Goal: Information Seeking & Learning: Learn about a topic

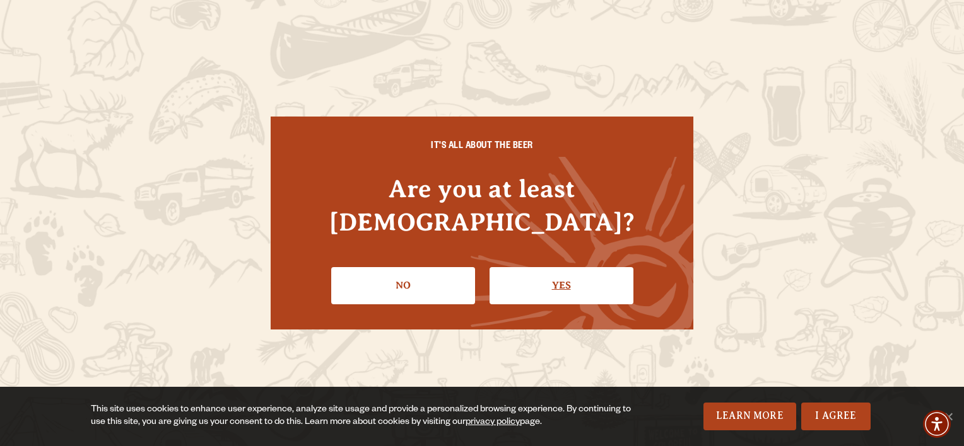
click at [545, 271] on link "Yes" at bounding box center [561, 285] width 144 height 37
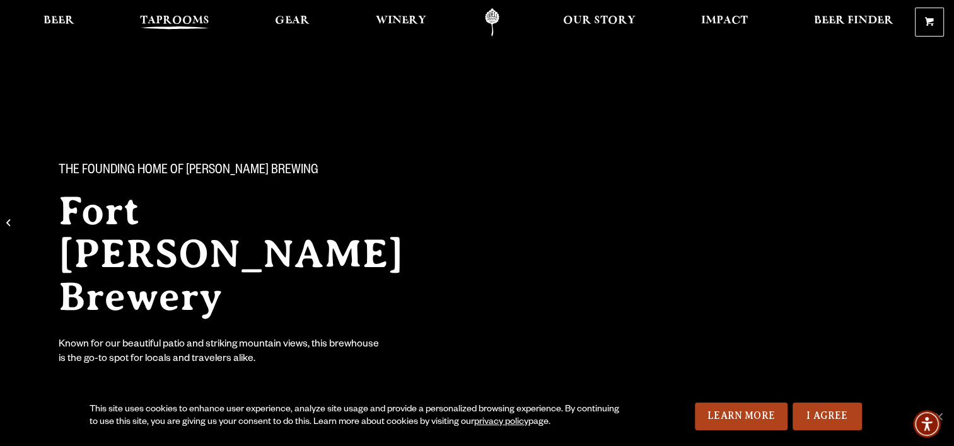
click at [166, 18] on span "Taprooms" at bounding box center [174, 21] width 69 height 10
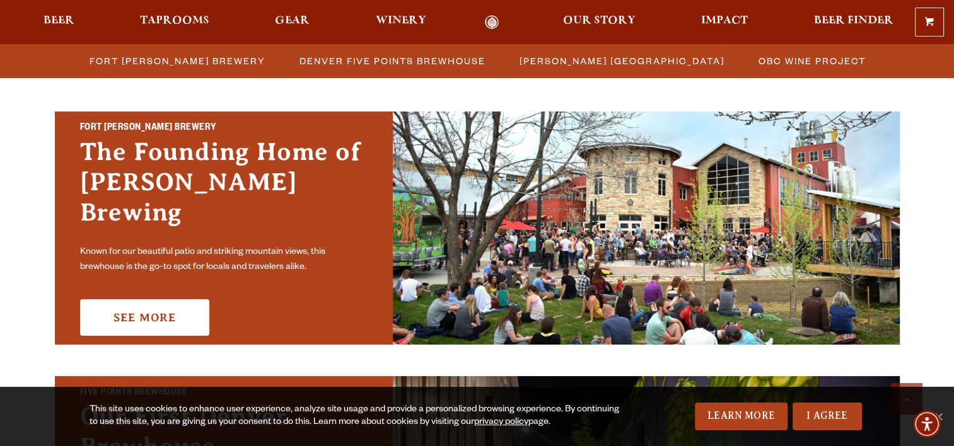
scroll to position [385, 0]
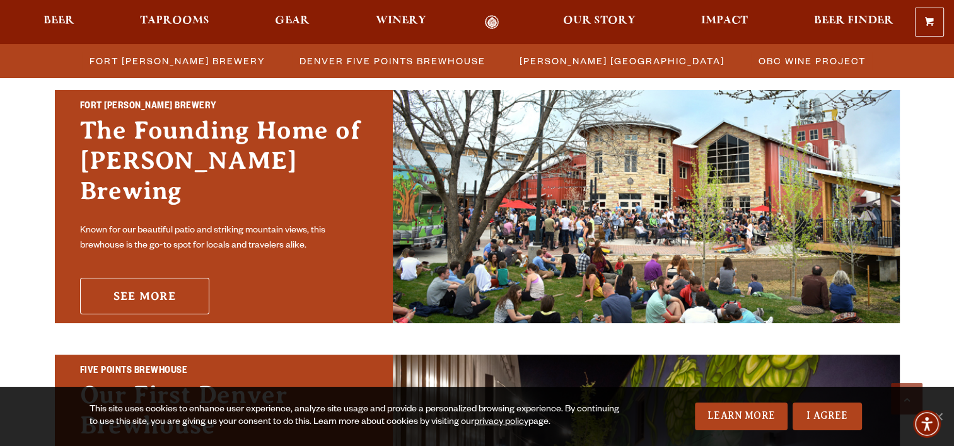
click at [127, 288] on link "See More" at bounding box center [144, 296] width 129 height 37
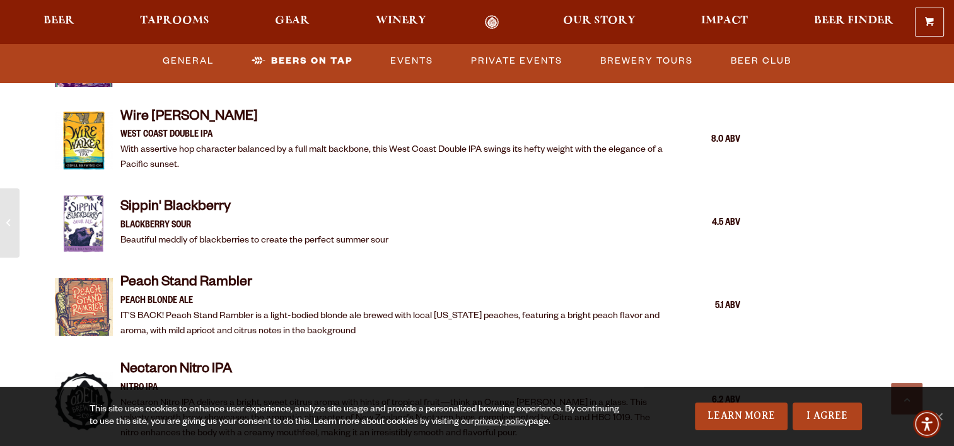
scroll to position [2128, 0]
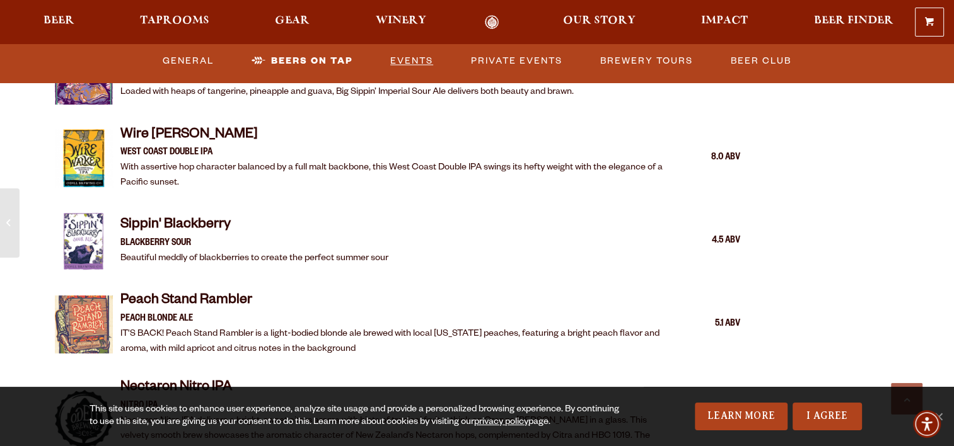
click at [411, 57] on link "Events" at bounding box center [411, 61] width 53 height 29
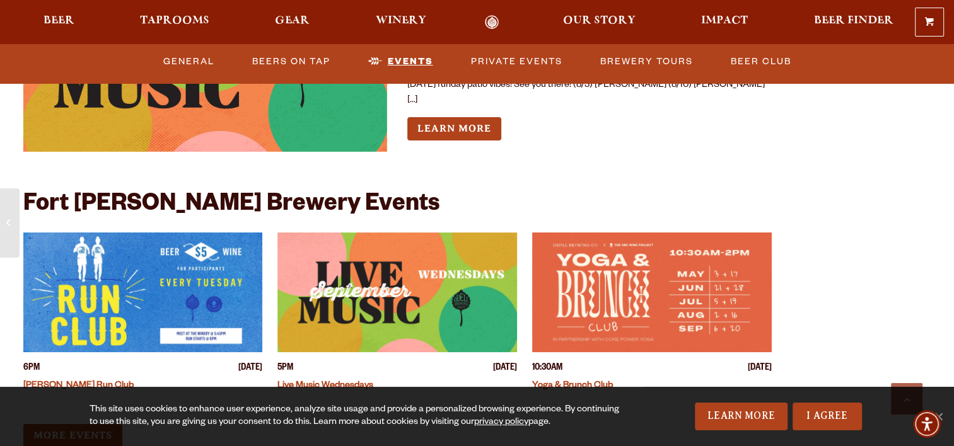
scroll to position [4605, 0]
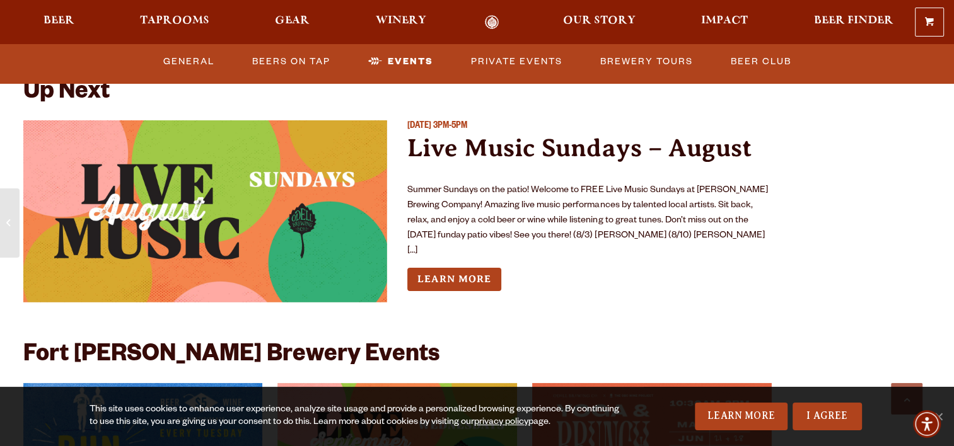
click at [259, 206] on img "View event details" at bounding box center [205, 211] width 365 height 182
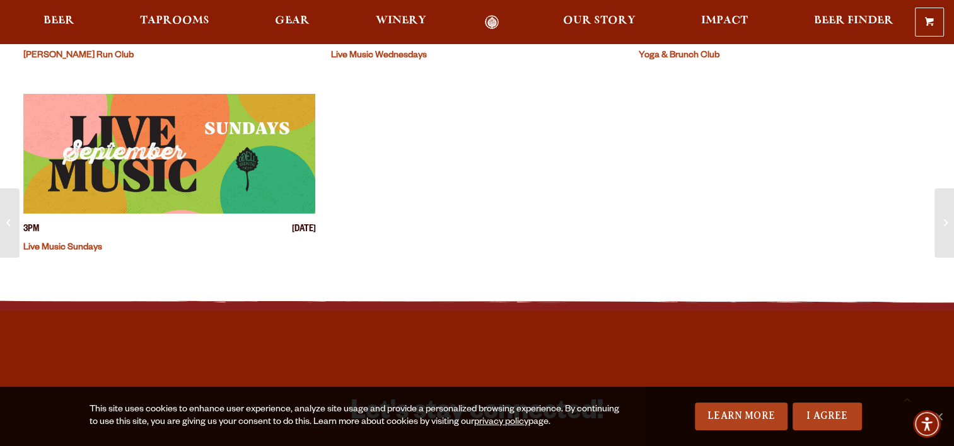
scroll to position [516, 0]
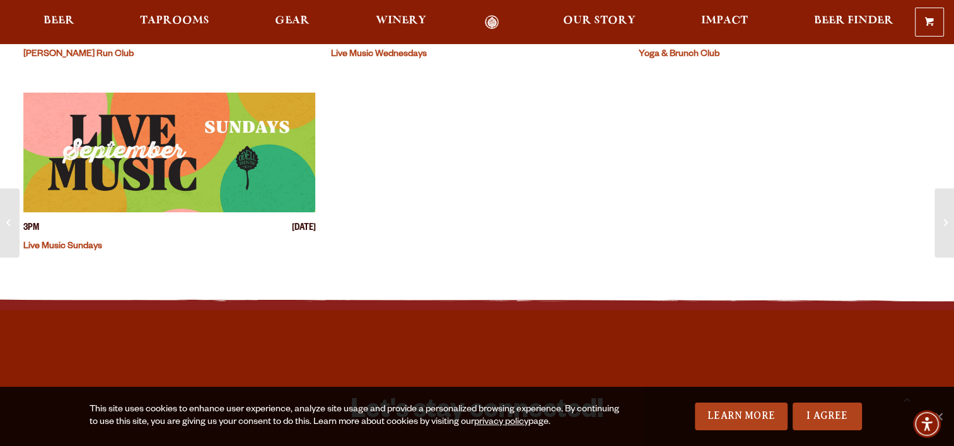
click at [50, 251] on link "Live Music Sundays" at bounding box center [62, 247] width 79 height 10
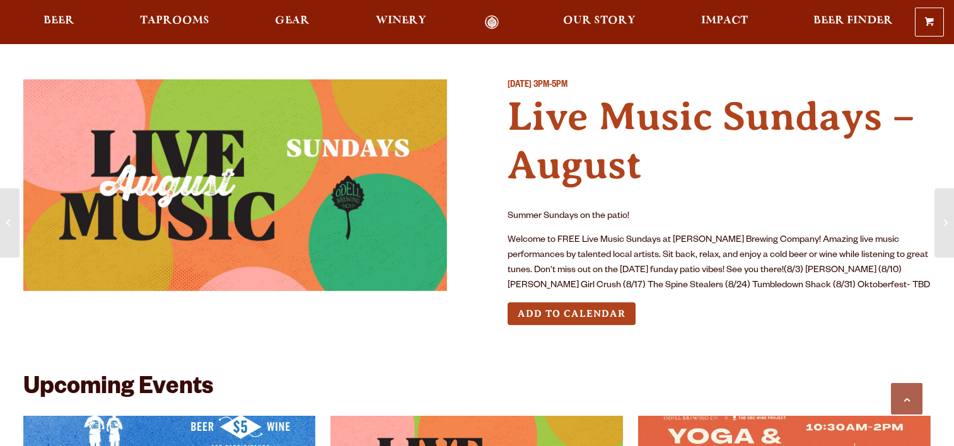
scroll to position [516, 0]
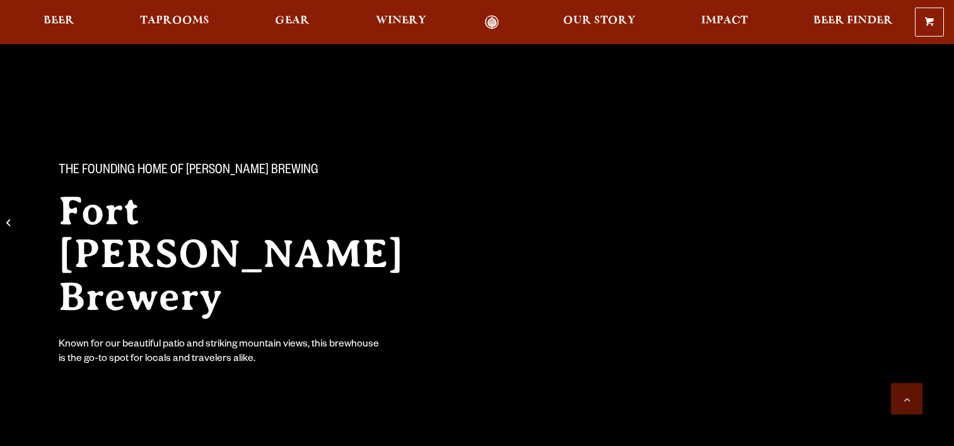
scroll to position [4605, 0]
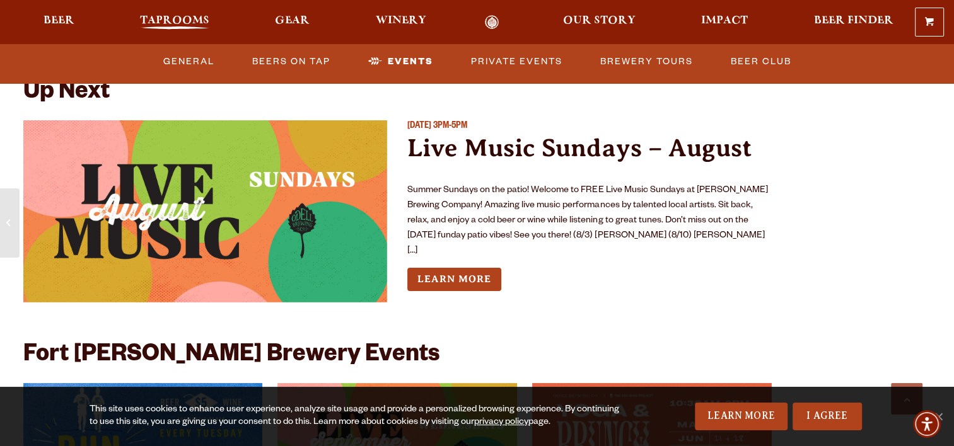
click at [166, 23] on span "Taprooms" at bounding box center [174, 21] width 69 height 10
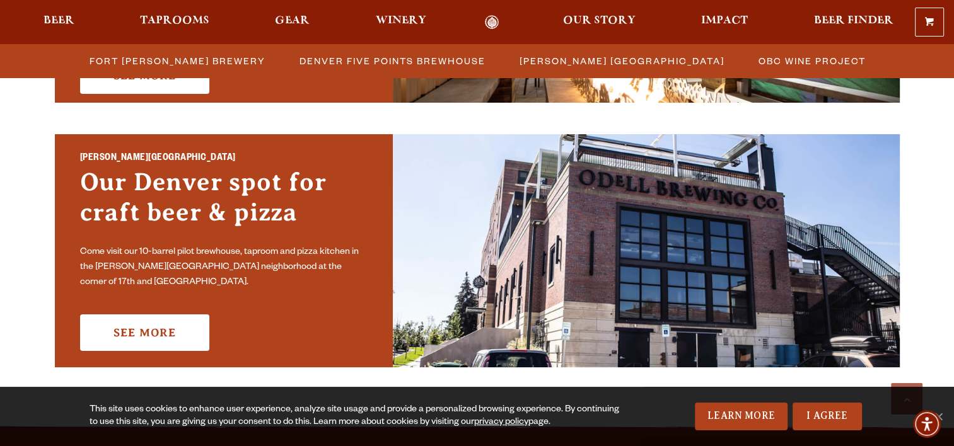
scroll to position [928, 0]
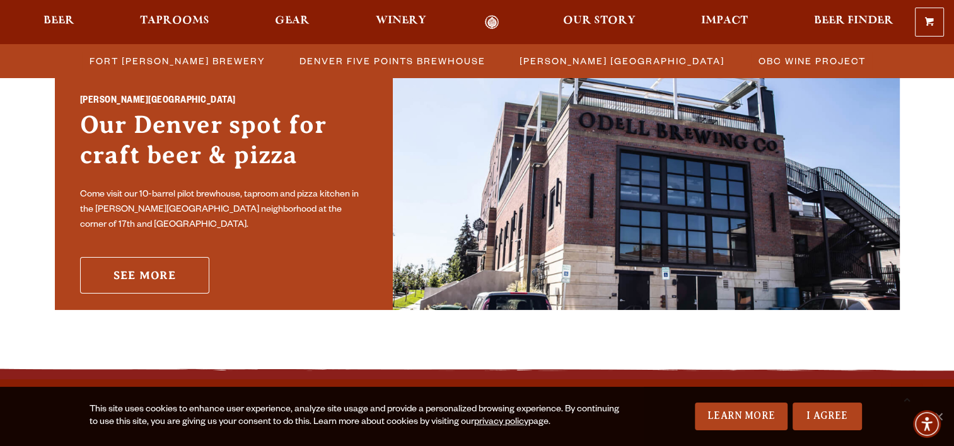
click at [141, 259] on link "See More" at bounding box center [144, 275] width 129 height 37
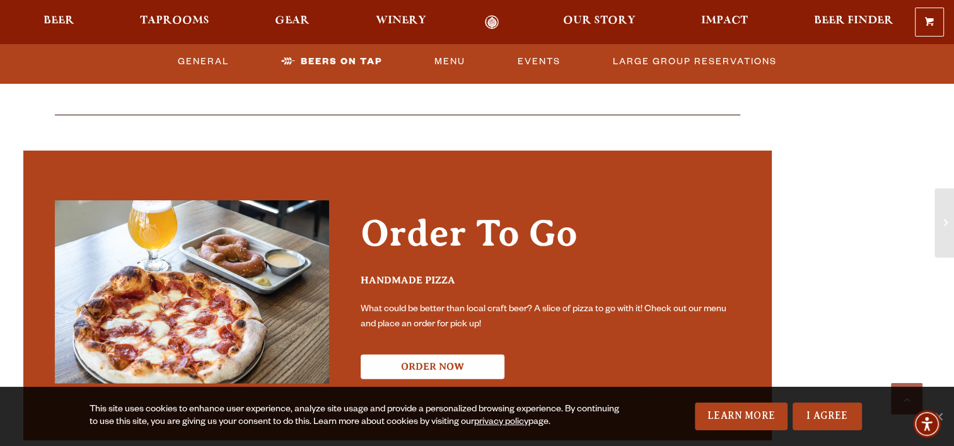
scroll to position [2664, 0]
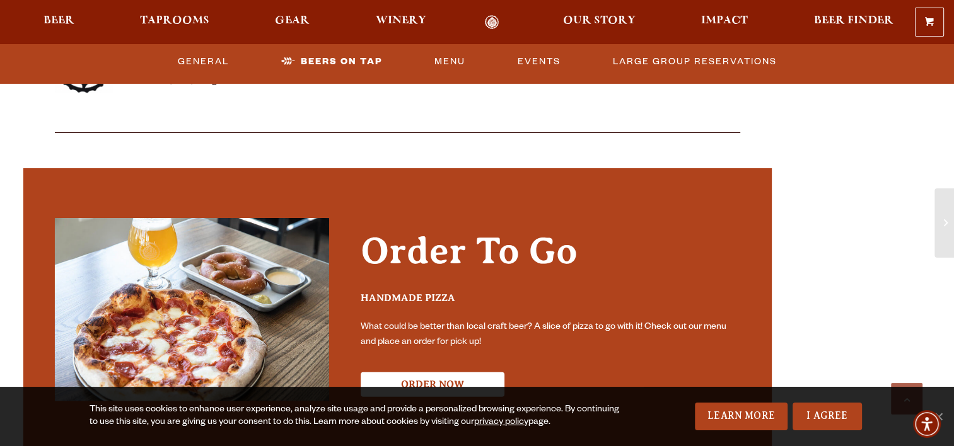
click at [166, 13] on div "0 Shopping Cart No products in the cart. Beer Taprooms Gear Winery Our Story Im…" at bounding box center [477, 22] width 954 height 29
click at [165, 22] on span "Taprooms" at bounding box center [174, 21] width 69 height 10
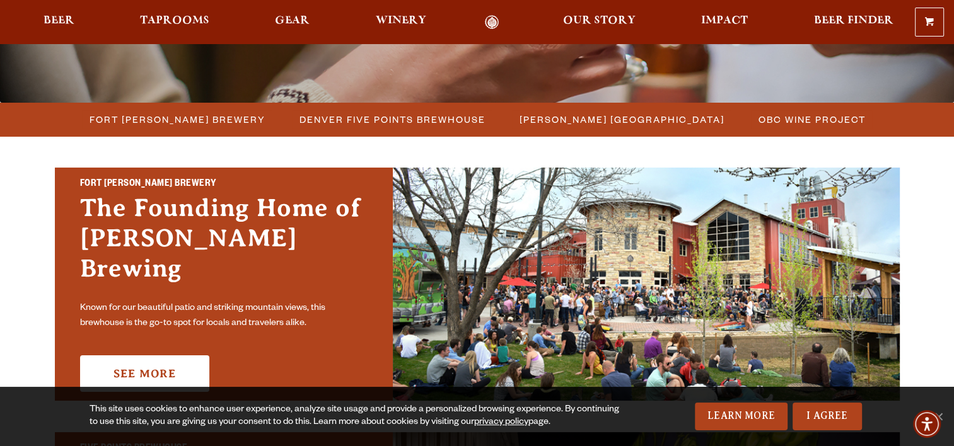
scroll to position [312, 0]
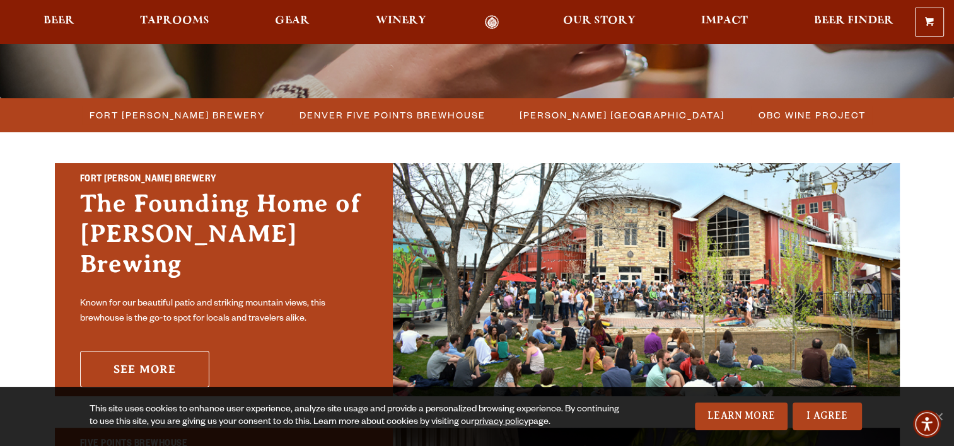
click at [159, 361] on link "See More" at bounding box center [144, 369] width 129 height 37
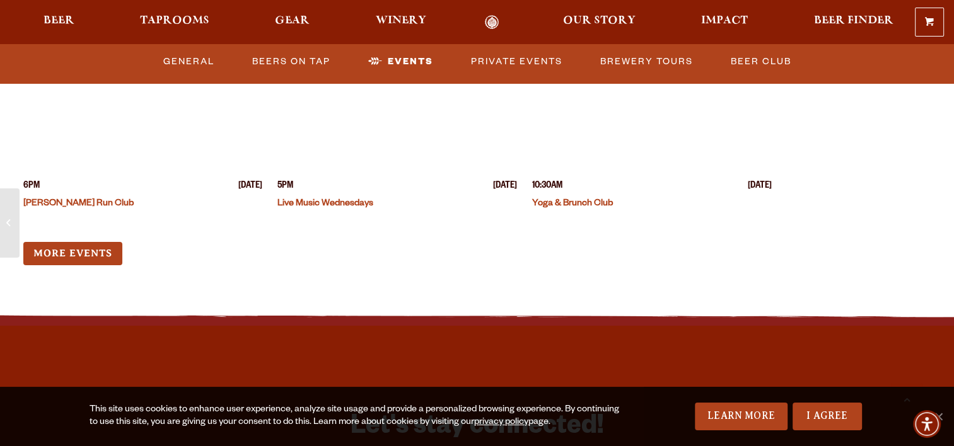
scroll to position [4953, 0]
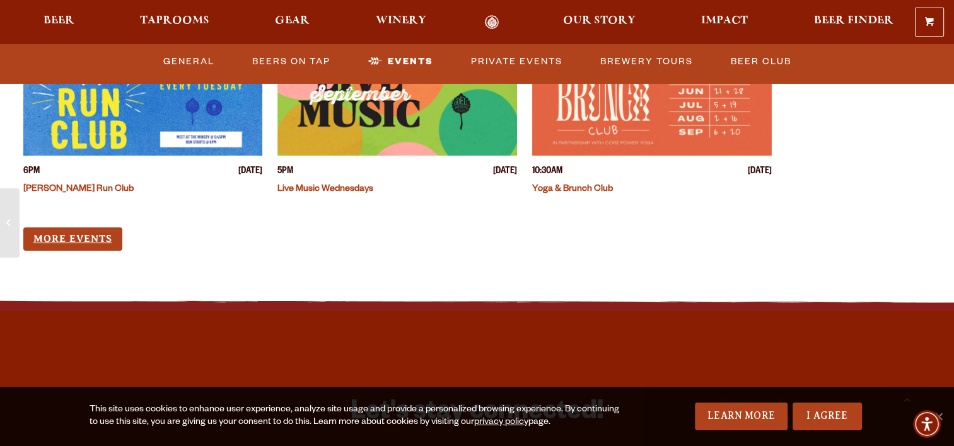
click at [96, 228] on link "More Events" at bounding box center [72, 239] width 99 height 23
